Goal: Check status: Check status

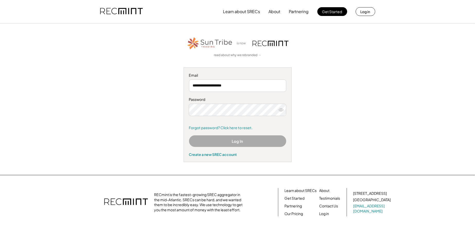
click at [249, 142] on button "Log In" at bounding box center [237, 141] width 97 height 12
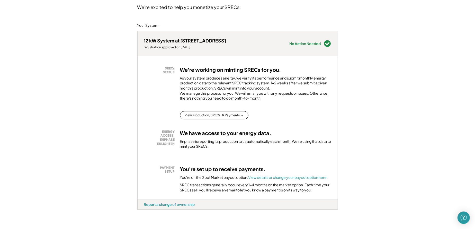
scroll to position [77, 0]
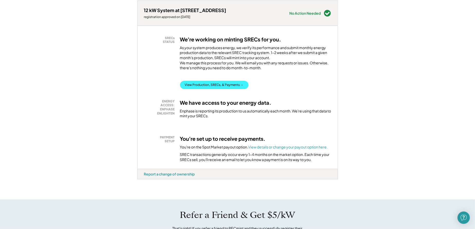
click at [237, 89] on button "View Production, SRECs, & Payments →" at bounding box center [214, 85] width 68 height 8
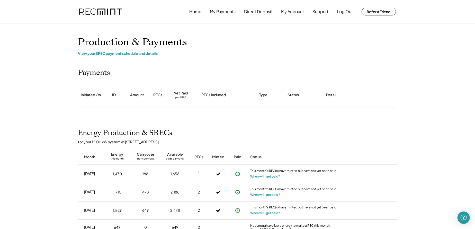
scroll to position [51, 0]
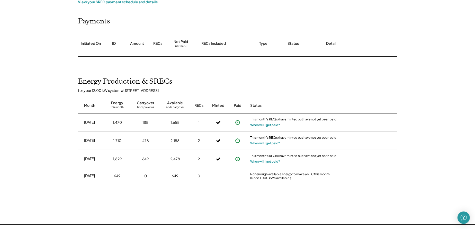
click at [272, 125] on button "When will I get paid?" at bounding box center [265, 124] width 30 height 5
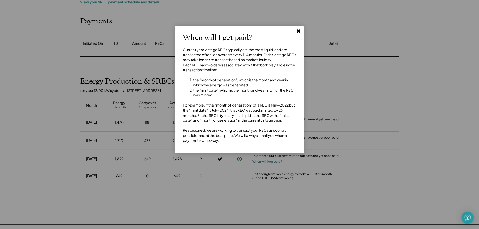
click at [298, 29] on icon at bounding box center [298, 30] width 5 height 5
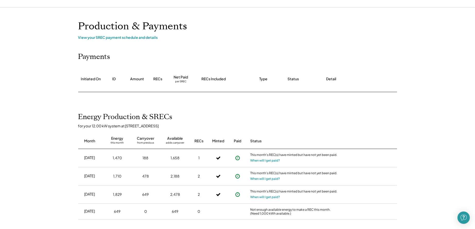
scroll to position [0, 0]
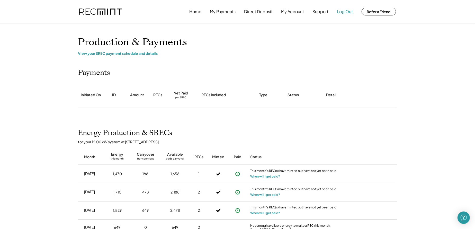
click at [346, 12] on button "Log Out" at bounding box center [345, 11] width 16 height 10
